Goal: Information Seeking & Learning: Learn about a topic

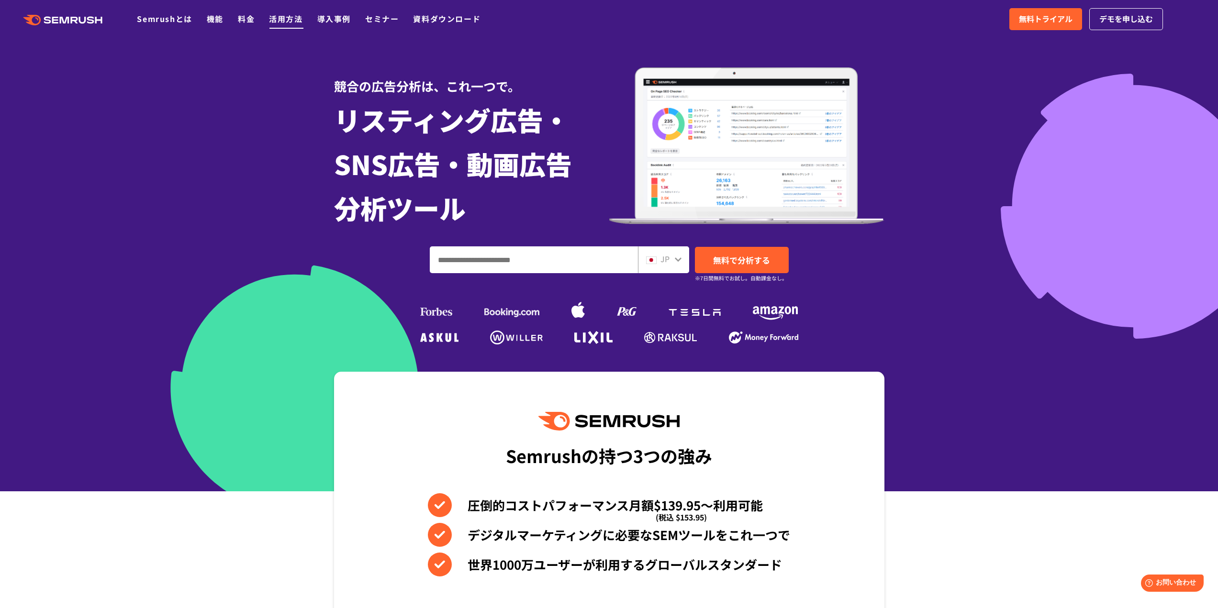
click at [280, 14] on link "活用方法" at bounding box center [285, 18] width 33 height 11
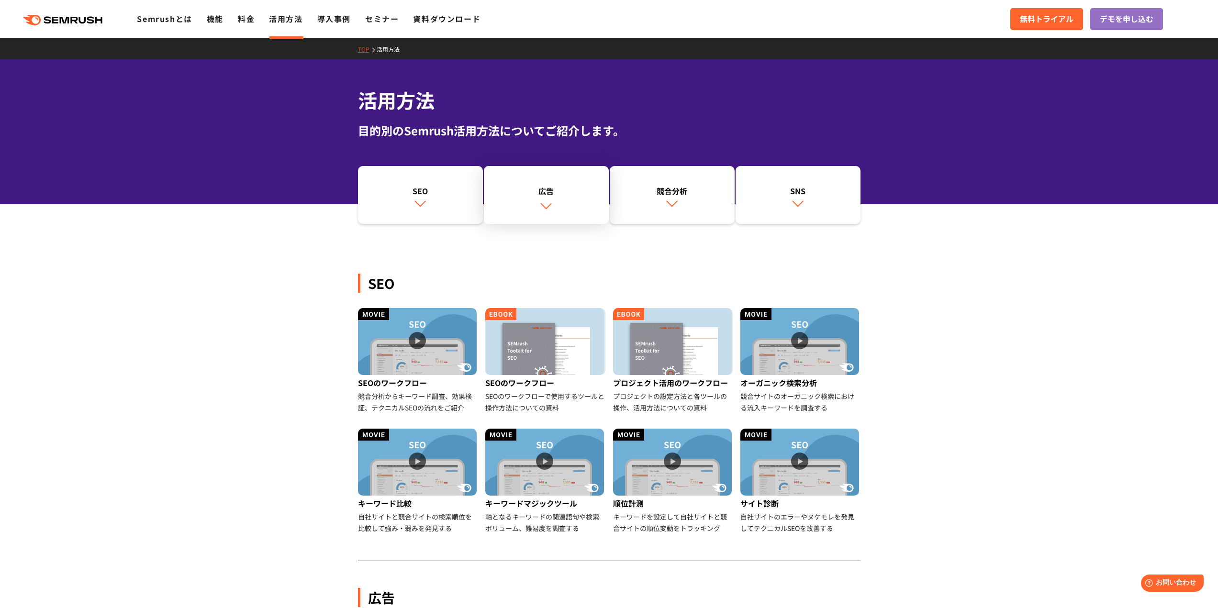
click at [566, 192] on div "広告" at bounding box center [546, 190] width 115 height 11
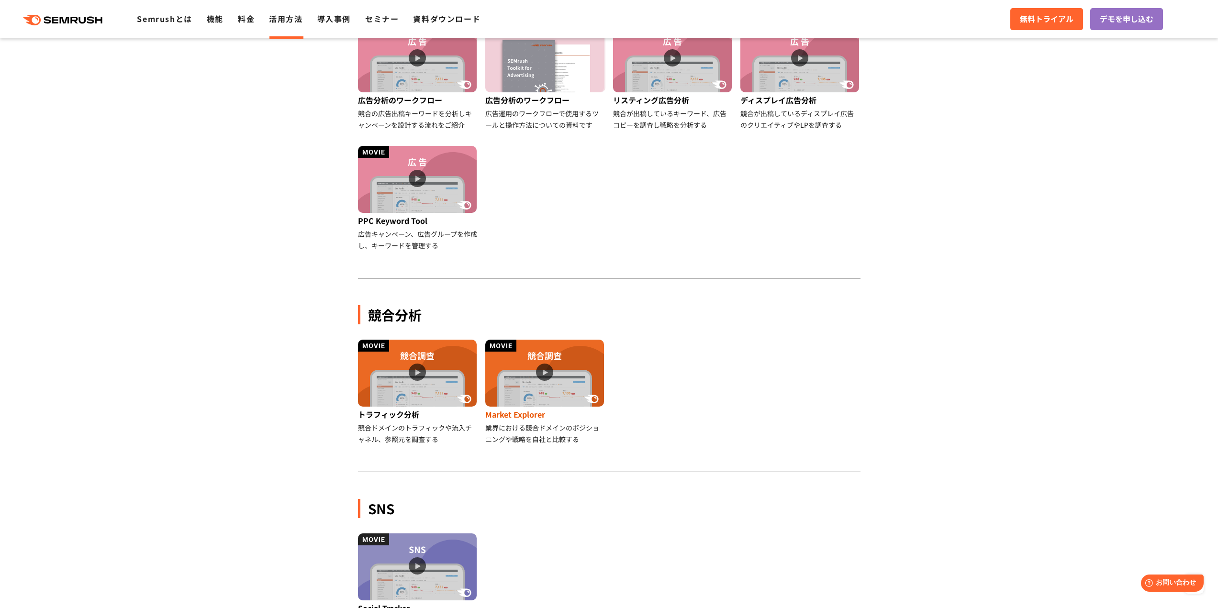
scroll to position [487, 0]
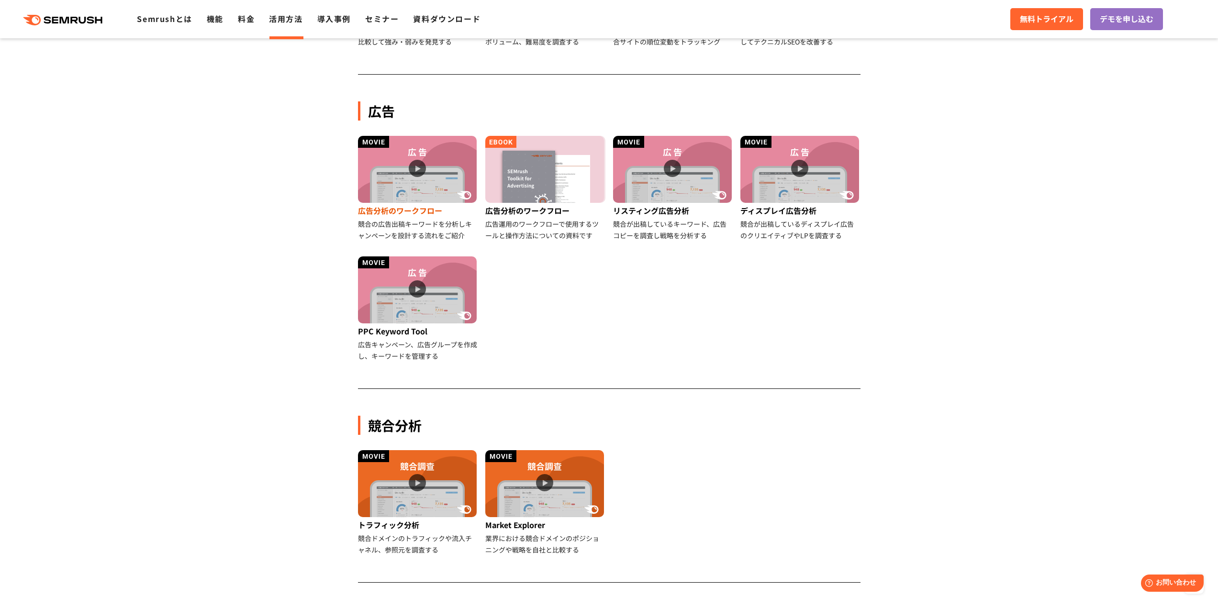
click at [428, 165] on img at bounding box center [417, 169] width 119 height 67
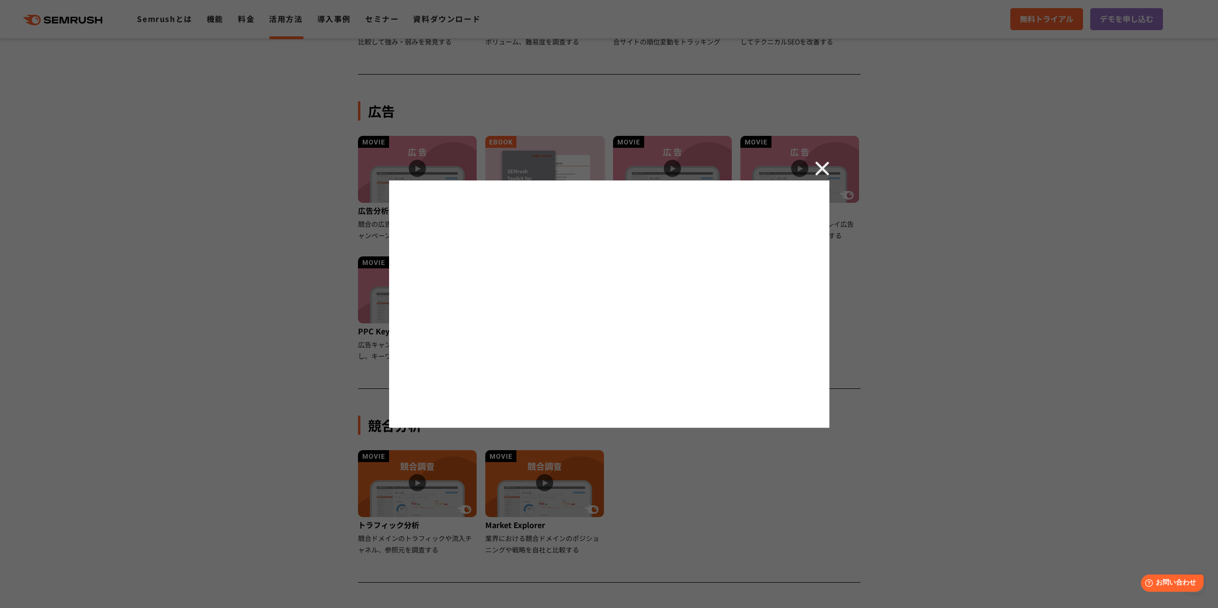
click at [823, 165] on img at bounding box center [822, 168] width 14 height 14
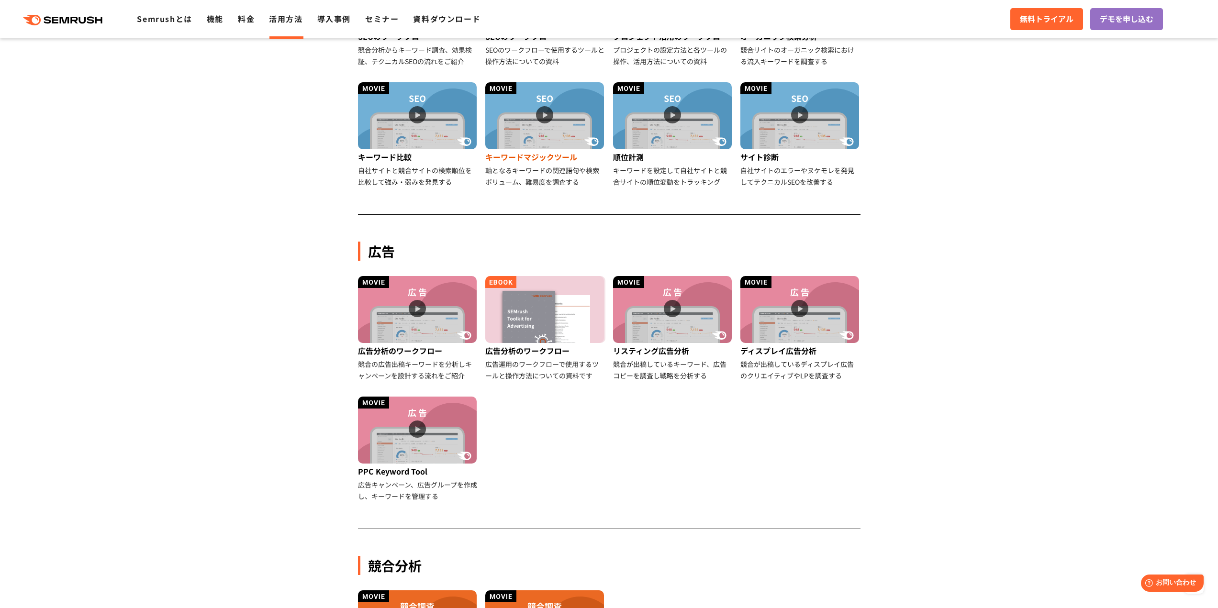
scroll to position [247, 0]
